Goal: Find specific page/section: Find specific page/section

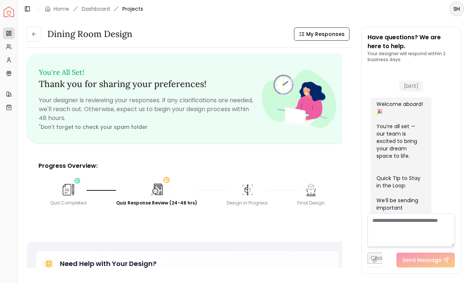
scroll to position [1127, 0]
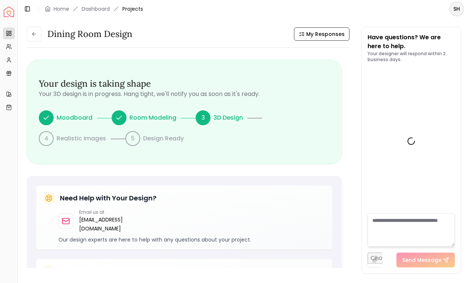
scroll to position [1127, 0]
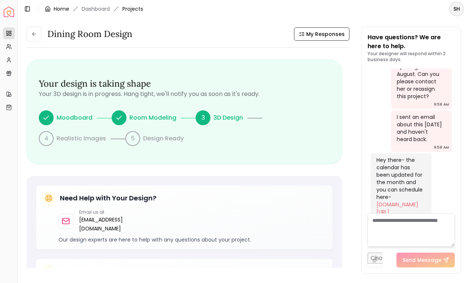
click at [57, 8] on link "Home" at bounding box center [62, 8] width 16 height 7
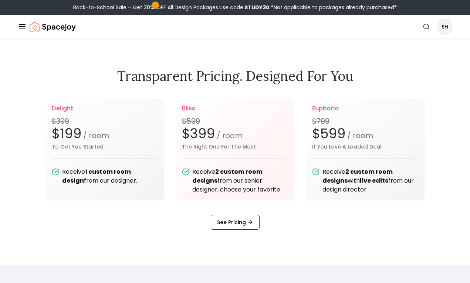
scroll to position [886, 0]
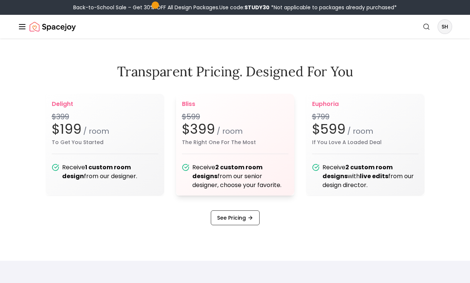
click at [236, 167] on b "2 custom room designs" at bounding box center [227, 171] width 70 height 17
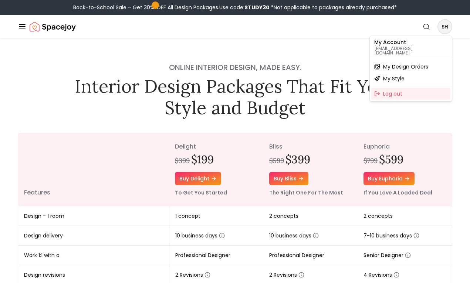
click at [423, 63] on span "My Design Orders" at bounding box center [405, 66] width 45 height 7
